Goal: Task Accomplishment & Management: Manage account settings

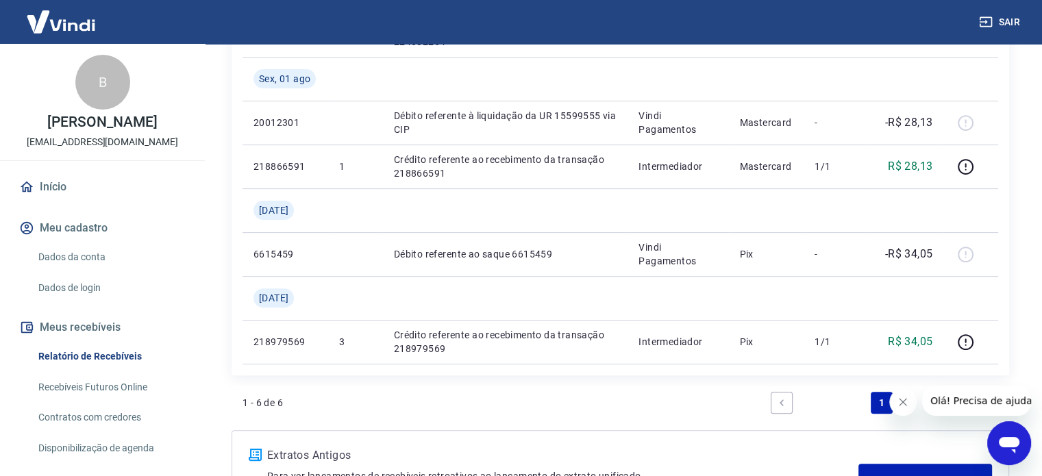
scroll to position [391, 0]
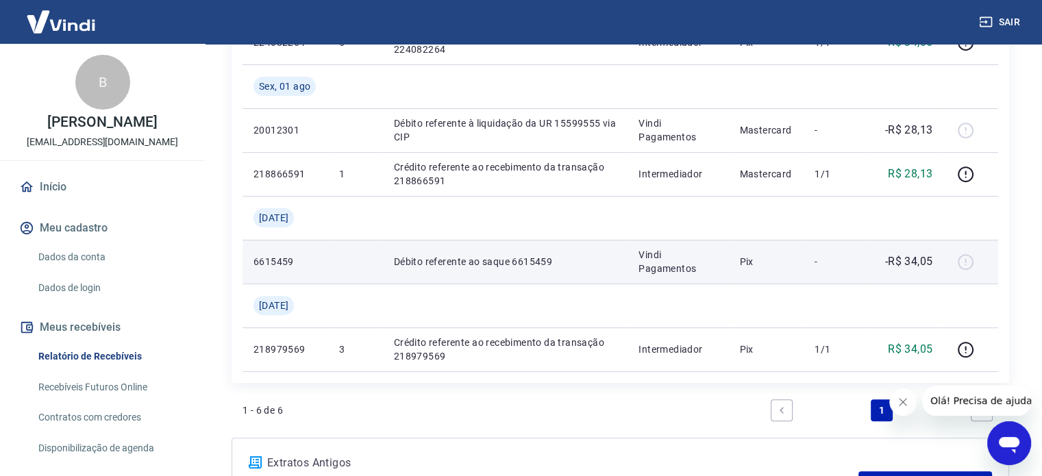
click at [284, 267] on p "6615459" at bounding box center [285, 262] width 64 height 14
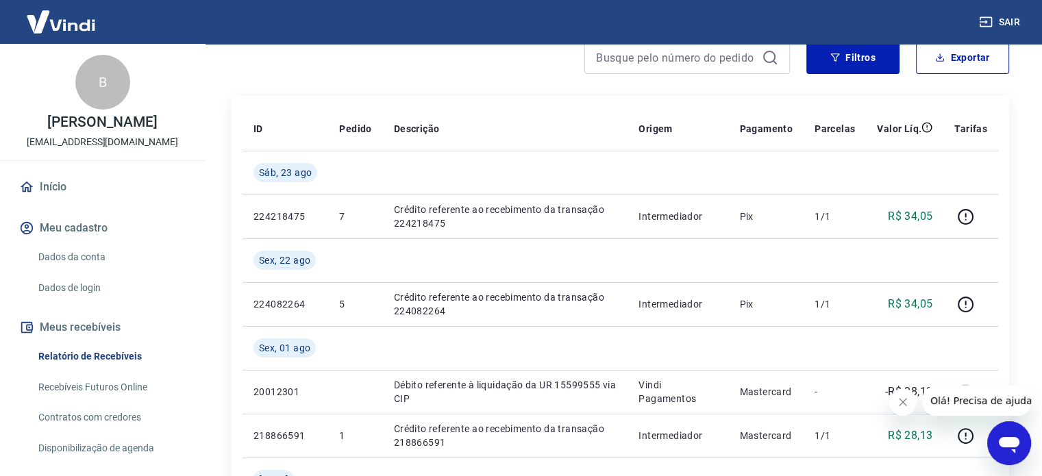
scroll to position [126, 0]
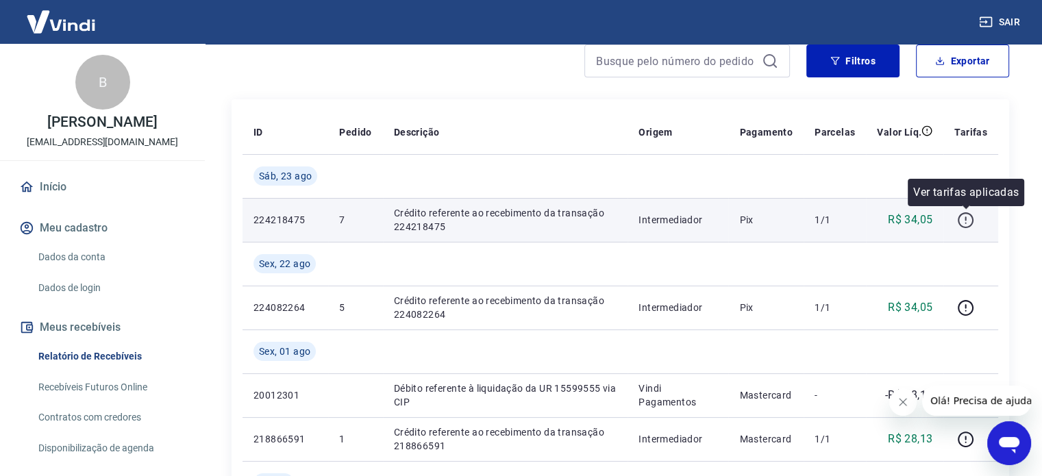
click at [966, 218] on icon "button" at bounding box center [965, 218] width 1 height 4
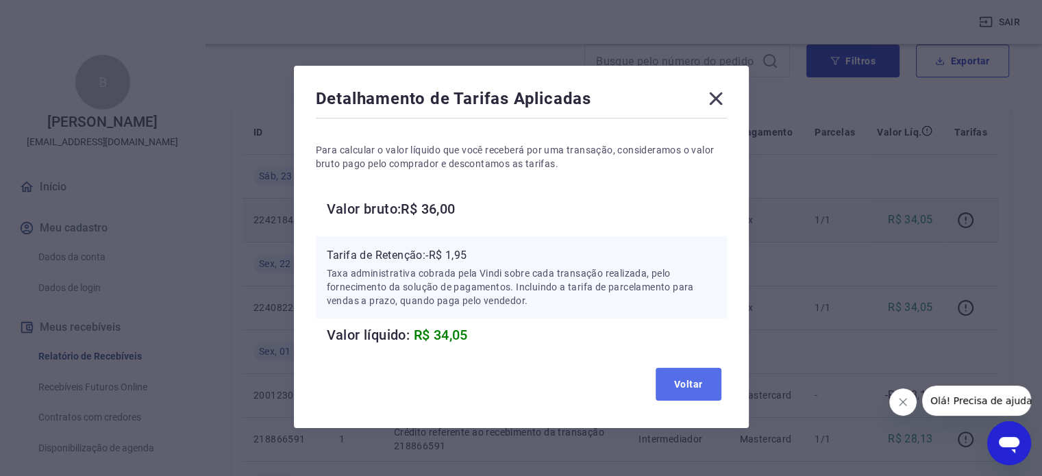
click at [701, 397] on button "Voltar" at bounding box center [689, 384] width 66 height 33
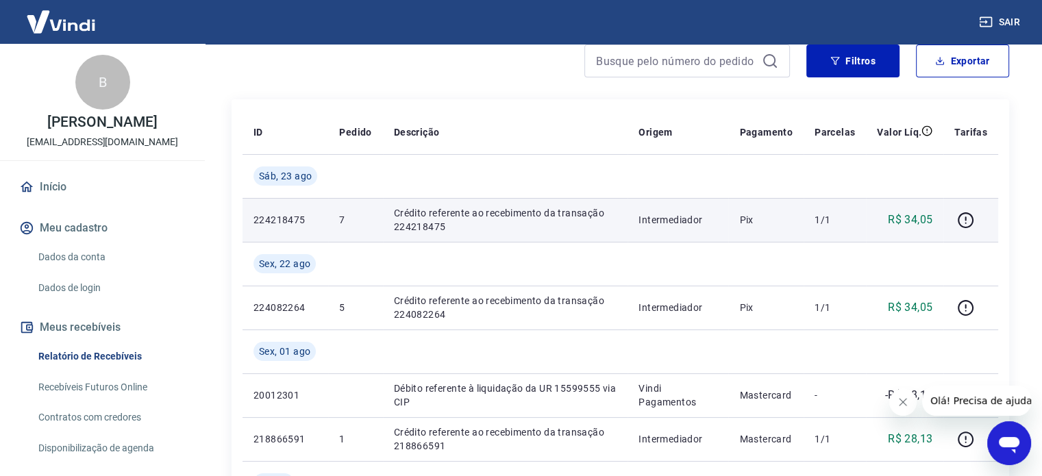
click at [90, 256] on link "Dados da conta" at bounding box center [111, 257] width 156 height 28
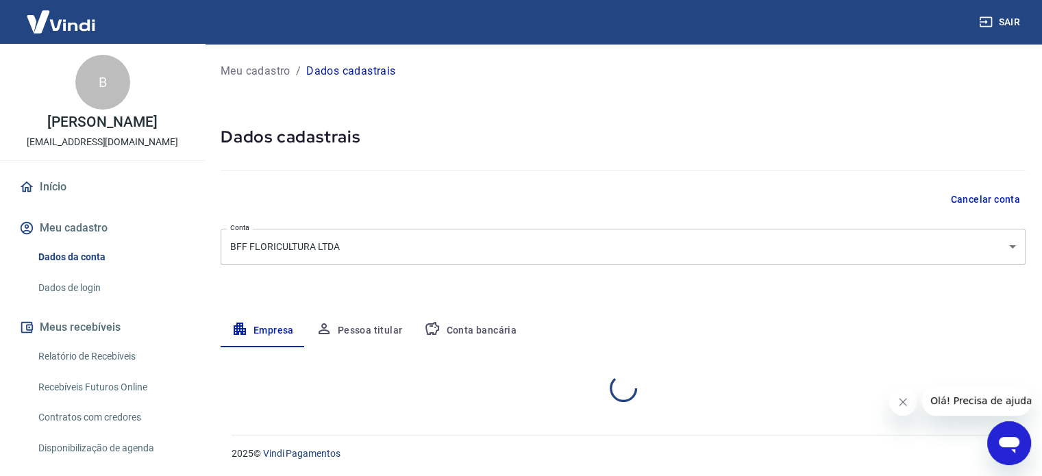
select select "PR"
select select "business"
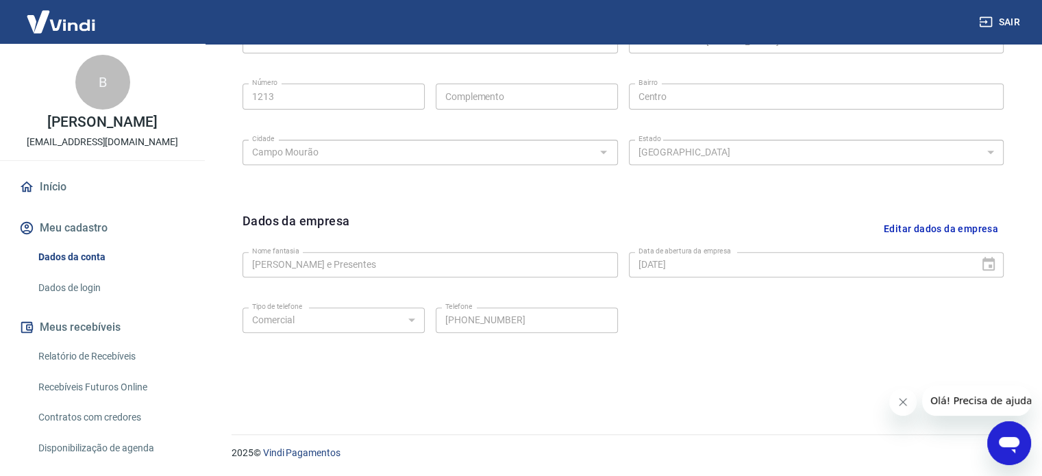
scroll to position [67, 0]
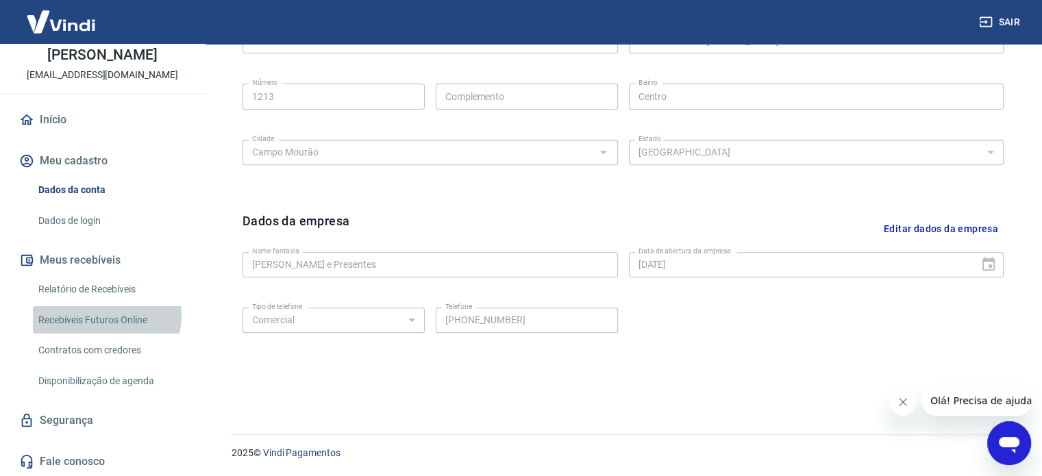
click at [103, 315] on link "Recebíveis Futuros Online" at bounding box center [111, 320] width 156 height 28
